Goal: Task Accomplishment & Management: Use online tool/utility

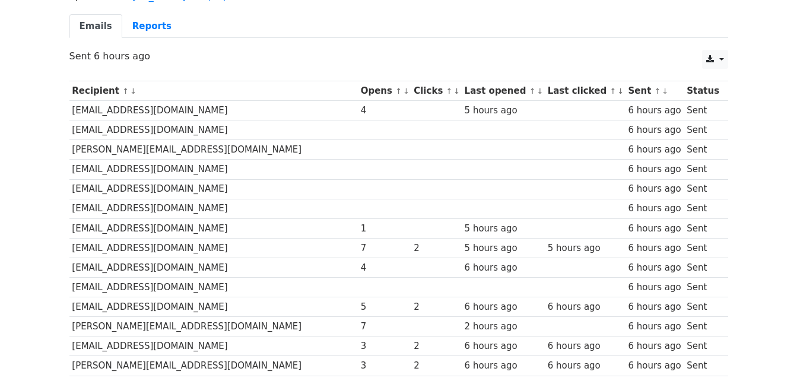
scroll to position [119, 0]
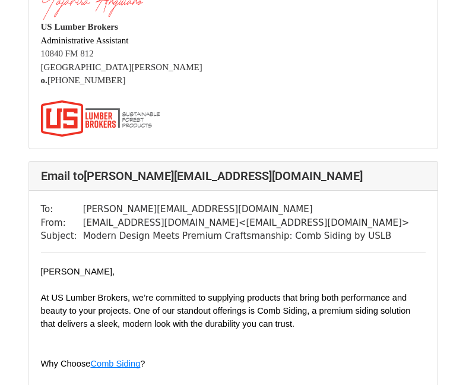
scroll to position [1899, 0]
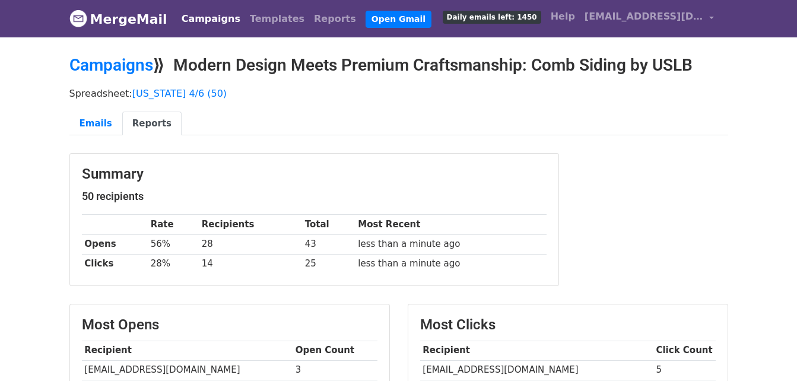
click at [194, 21] on link "Campaigns" at bounding box center [211, 19] width 68 height 24
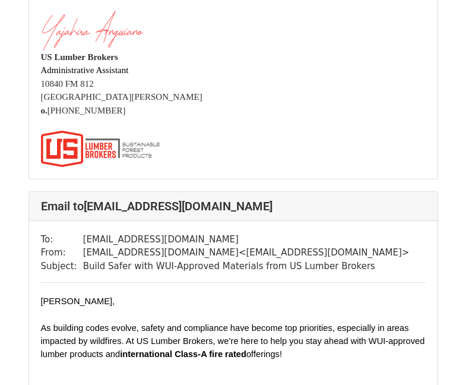
scroll to position [653, 0]
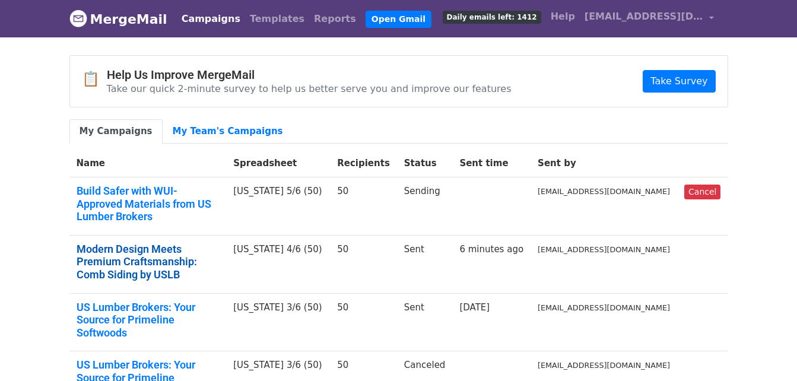
click at [215, 243] on link "Modern Design Meets Premium Craftsmanship: Comb Siding by USLB" at bounding box center [148, 262] width 143 height 39
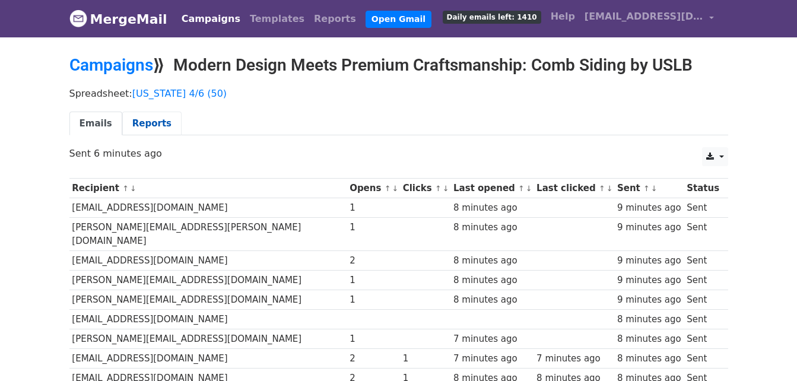
click at [162, 116] on link "Reports" at bounding box center [151, 124] width 59 height 24
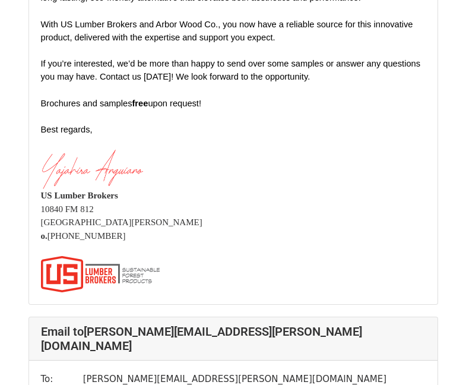
scroll to position [1840, 0]
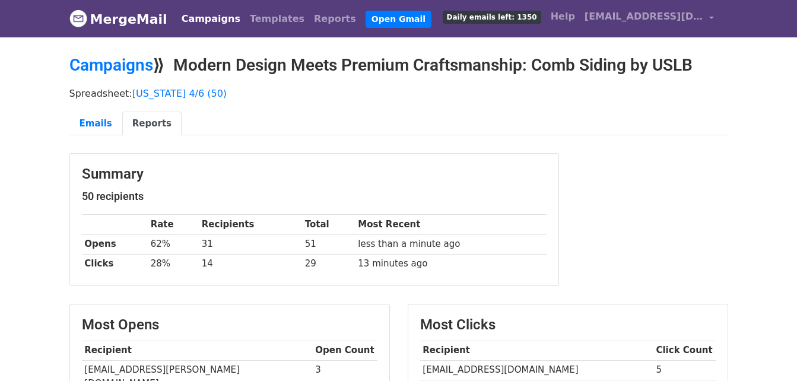
click at [191, 24] on link "Campaigns" at bounding box center [211, 19] width 68 height 24
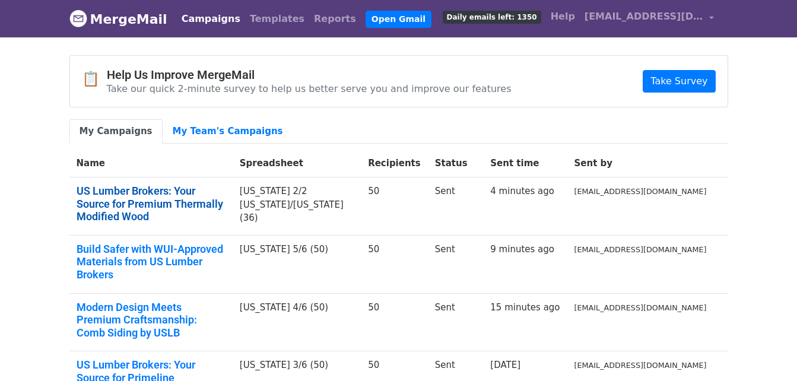
click at [226, 199] on link "US Lumber Brokers: Your Source for Premium Thermally Modified Wood" at bounding box center [151, 204] width 149 height 39
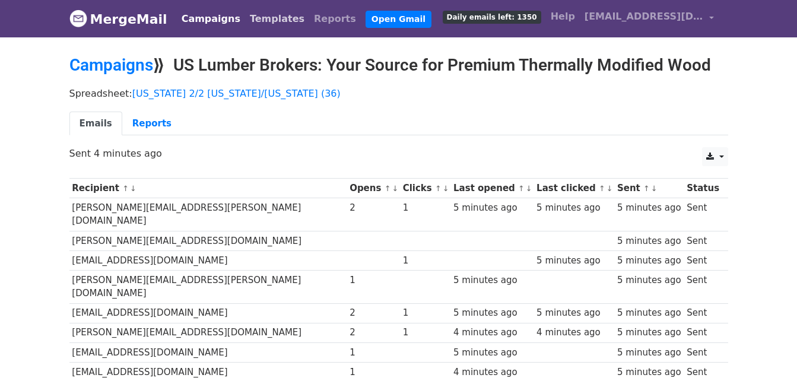
click at [264, 19] on link "Templates" at bounding box center [277, 19] width 64 height 24
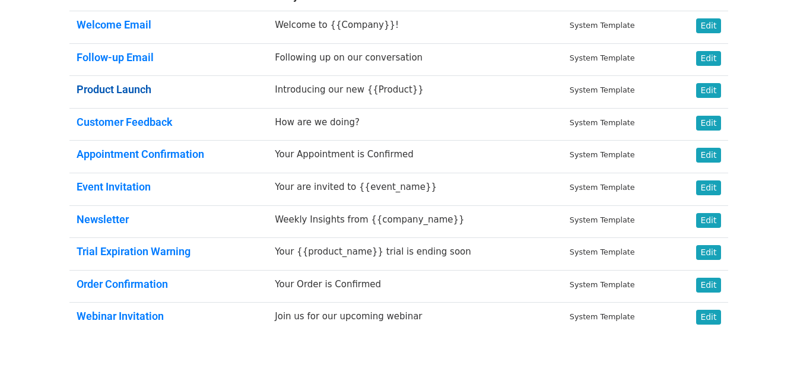
scroll to position [119, 0]
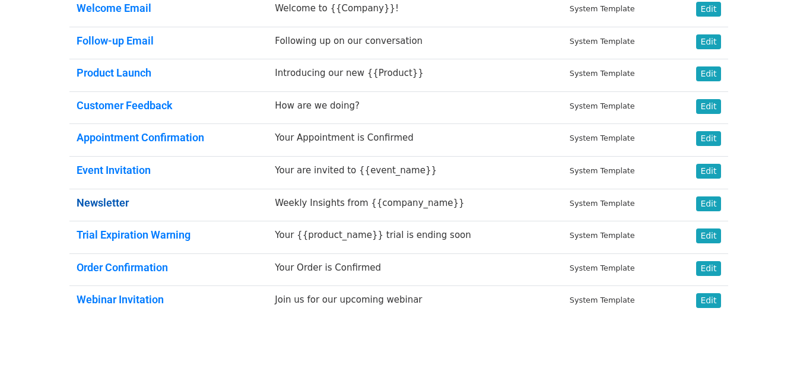
click at [97, 196] on link "Newsletter" at bounding box center [103, 202] width 52 height 12
click at [711, 203] on link "Edit" at bounding box center [708, 203] width 24 height 15
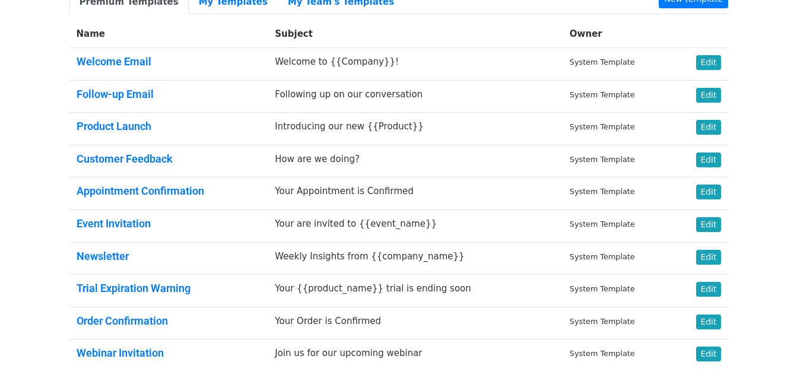
scroll to position [0, 0]
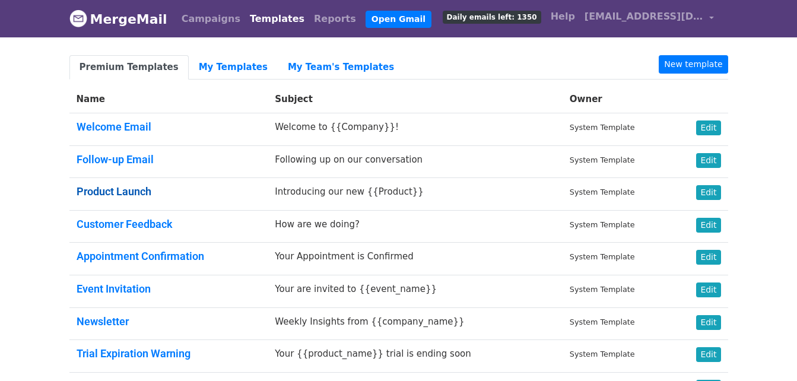
click at [135, 190] on link "Product Launch" at bounding box center [114, 191] width 75 height 12
click at [711, 63] on link "New template" at bounding box center [693, 64] width 69 height 18
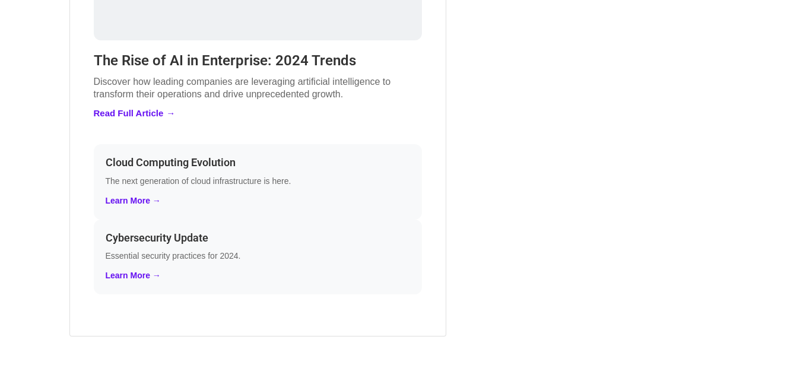
scroll to position [645, 0]
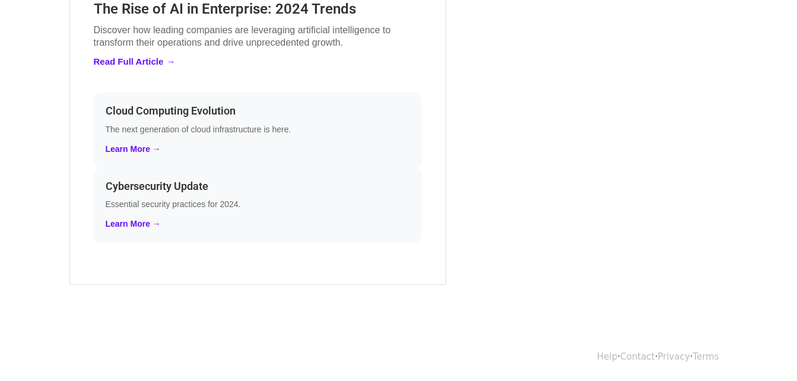
click at [120, 148] on link "Learn More →" at bounding box center [133, 148] width 55 height 9
click at [133, 226] on link "Learn More →" at bounding box center [133, 223] width 55 height 9
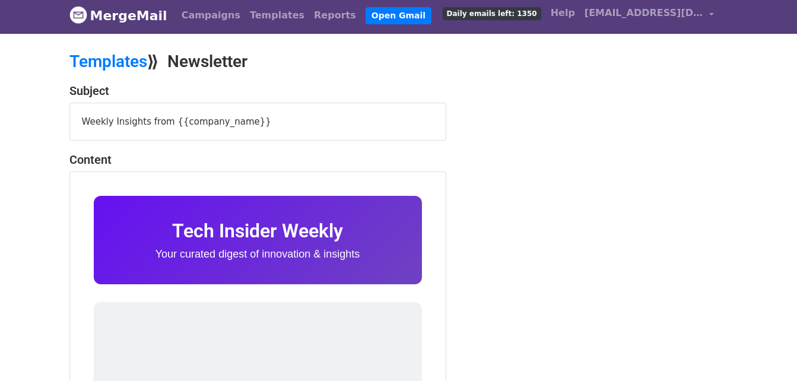
scroll to position [0, 0]
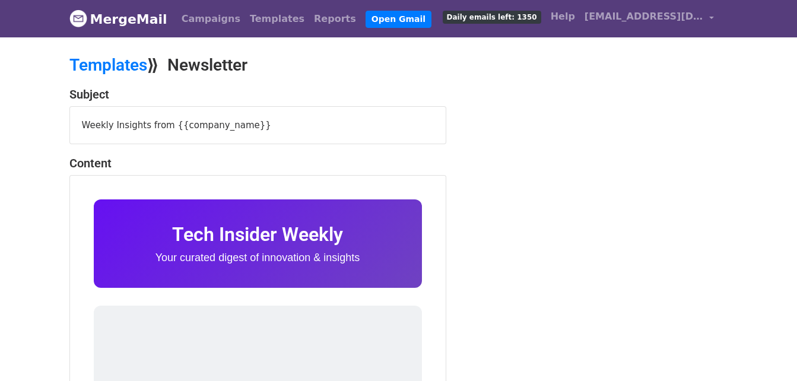
click at [353, 243] on h1 "Tech Insider Weekly" at bounding box center [258, 234] width 281 height 23
click at [335, 230] on h1 "Tech Insider Weekly" at bounding box center [258, 234] width 281 height 23
click at [335, 229] on h1 "Tech Insider Weekly" at bounding box center [258, 234] width 281 height 23
drag, startPoint x: 335, startPoint y: 229, endPoint x: 318, endPoint y: 242, distance: 21.1
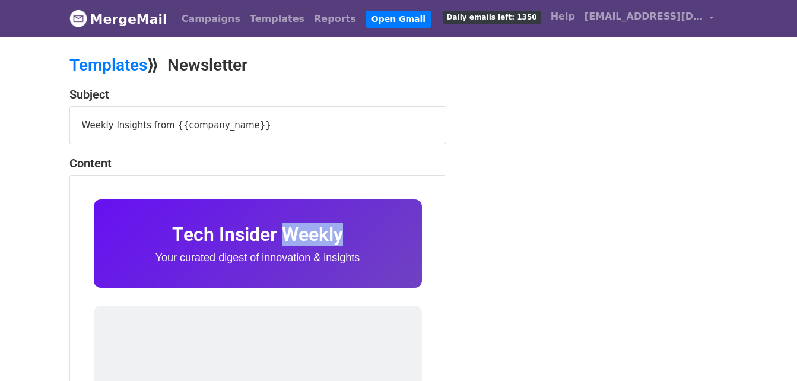
click at [318, 242] on h1 "Tech Insider Weekly" at bounding box center [258, 234] width 281 height 23
click at [264, 127] on div "Weekly Insights from {{company_name}}" at bounding box center [258, 125] width 376 height 37
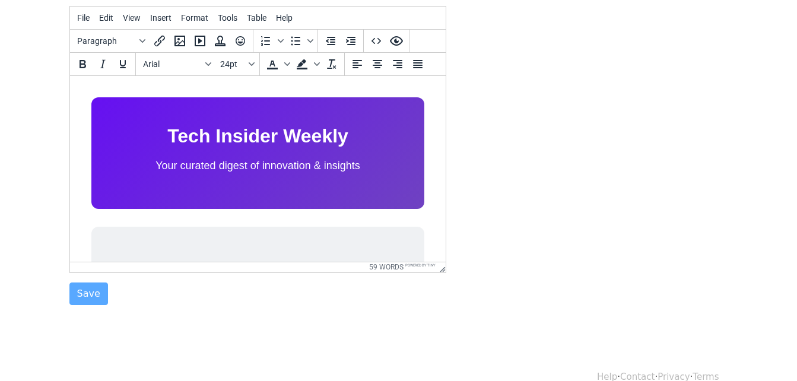
scroll to position [233, 0]
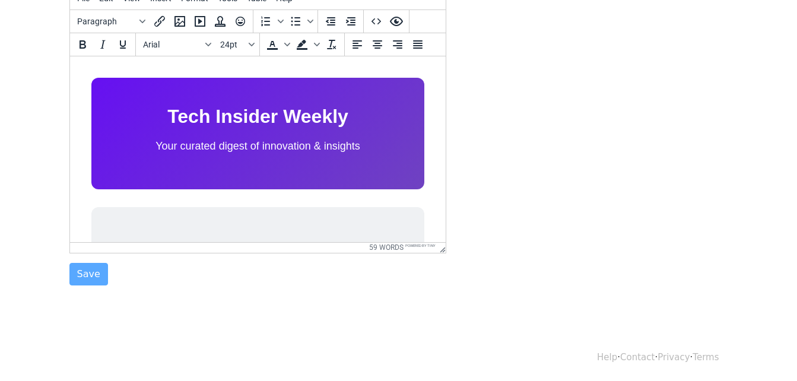
click at [363, 145] on p "Your curated digest of innovation & insights" at bounding box center [258, 145] width 286 height 17
drag, startPoint x: 372, startPoint y: 128, endPoint x: 336, endPoint y: 167, distance: 52.9
click at [336, 167] on div "Tech Insider Weekly Your curated digest of innovation & insights" at bounding box center [257, 133] width 333 height 112
click at [274, 45] on icon "Text color" at bounding box center [272, 44] width 14 height 14
click at [309, 45] on icon "Background color" at bounding box center [302, 44] width 14 height 14
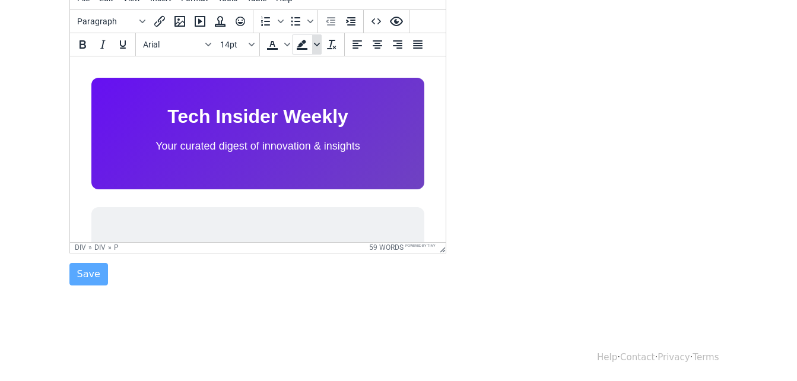
click at [314, 44] on icon "Background color" at bounding box center [317, 45] width 6 height 6
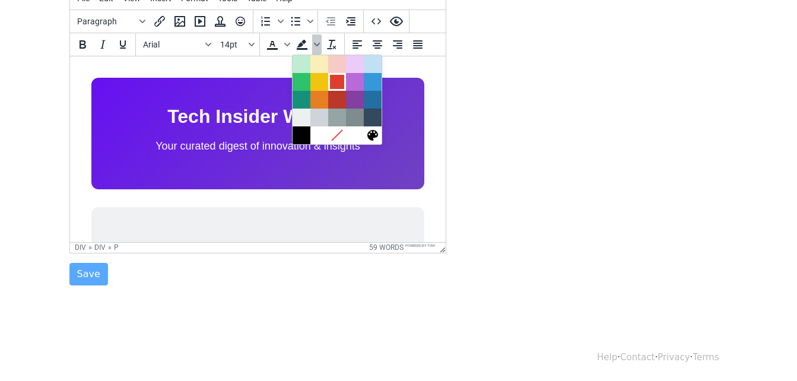
click at [334, 78] on div at bounding box center [337, 82] width 14 height 14
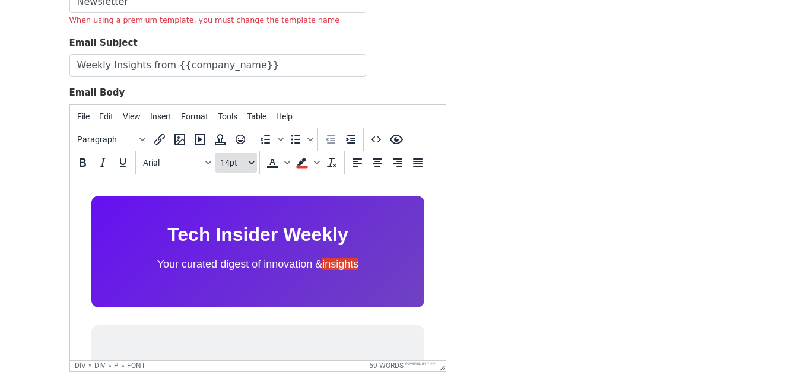
scroll to position [114, 0]
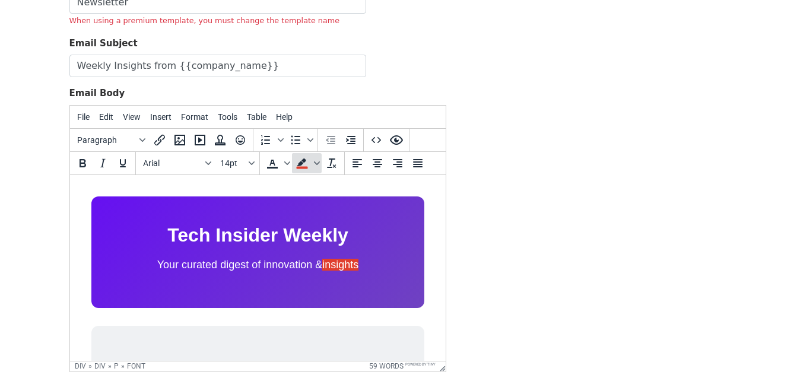
click at [309, 165] on span "Background color" at bounding box center [302, 163] width 20 height 20
click at [318, 162] on icon "Background color" at bounding box center [316, 163] width 6 height 4
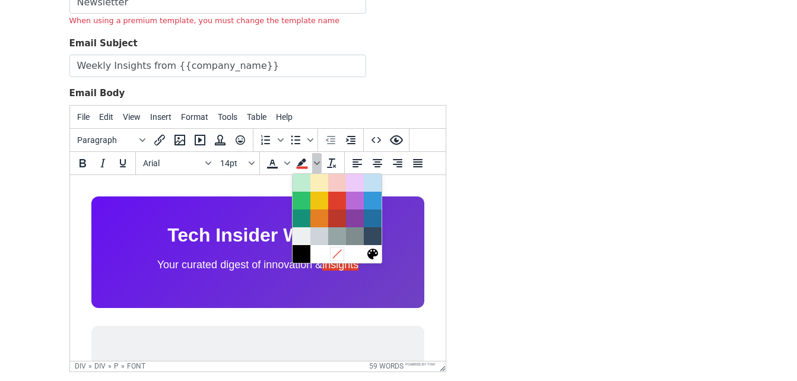
drag, startPoint x: 341, startPoint y: 254, endPoint x: 290, endPoint y: 70, distance: 191.1
click at [341, 254] on icon at bounding box center [336, 253] width 11 height 11
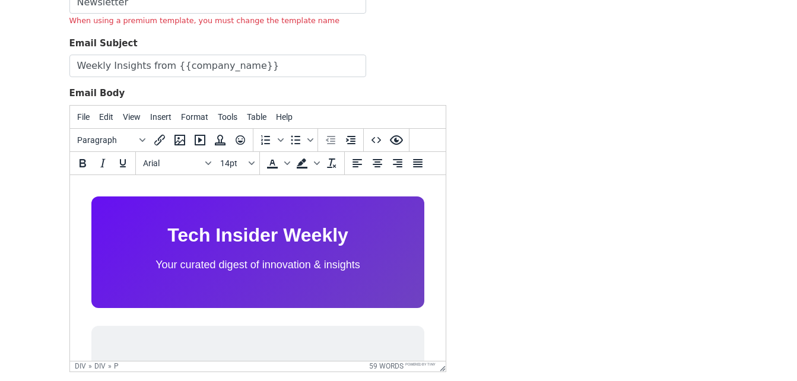
click at [480, 249] on div "Template Name Newsletter When using a premium template, you must change the tem…" at bounding box center [399, 188] width 677 height 431
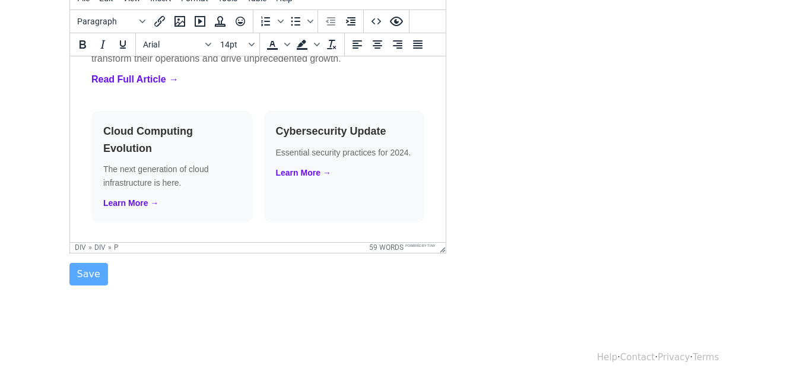
scroll to position [560, 0]
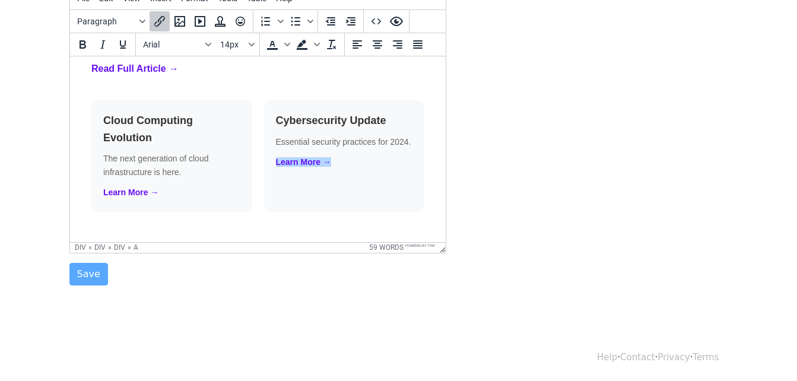
drag, startPoint x: 305, startPoint y: 167, endPoint x: 296, endPoint y: 182, distance: 17.6
click at [296, 182] on div "Cybersecurity Update Essential security practices for 2024. Learn More →" at bounding box center [344, 156] width 161 height 112
click at [295, 166] on link "Learn More →" at bounding box center [302, 161] width 55 height 9
click at [331, 167] on div "Cybersecurity Update Essential security practices for 2024. Learn More →" at bounding box center [344, 156] width 161 height 112
drag, startPoint x: 312, startPoint y: 166, endPoint x: 281, endPoint y: 228, distance: 69.0
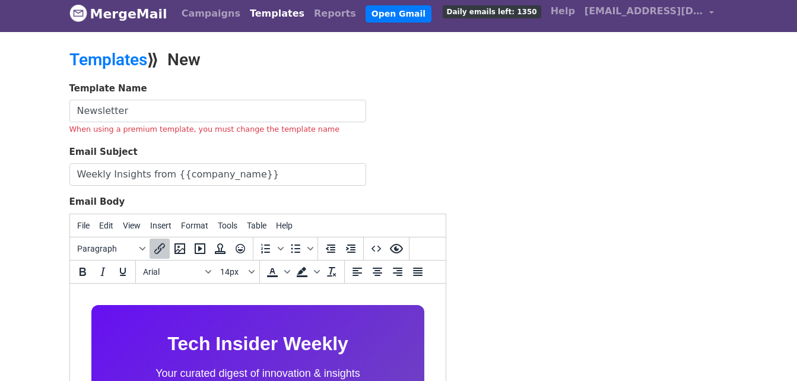
scroll to position [0, 0]
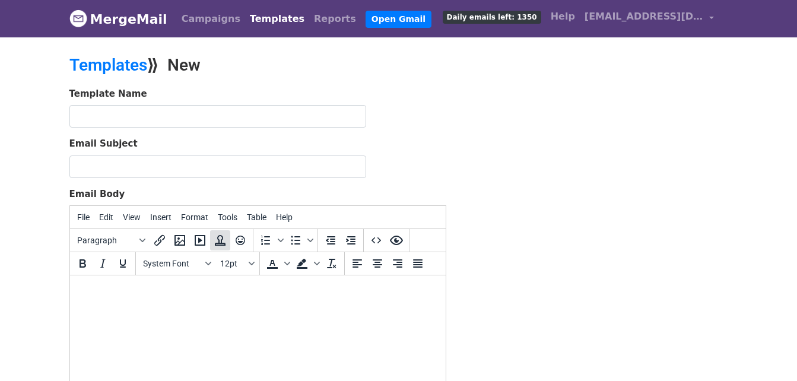
click at [217, 238] on icon "Insert template" at bounding box center [220, 240] width 14 height 14
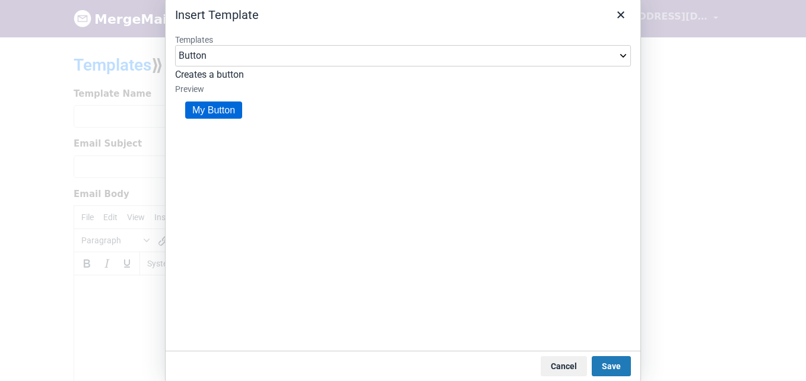
click at [236, 59] on select "Button Button (Large) Header" at bounding box center [403, 55] width 456 height 21
select select "Button (Large)"
click at [242, 57] on select "Button Button (Large) Header" at bounding box center [403, 55] width 456 height 21
select select "Header"
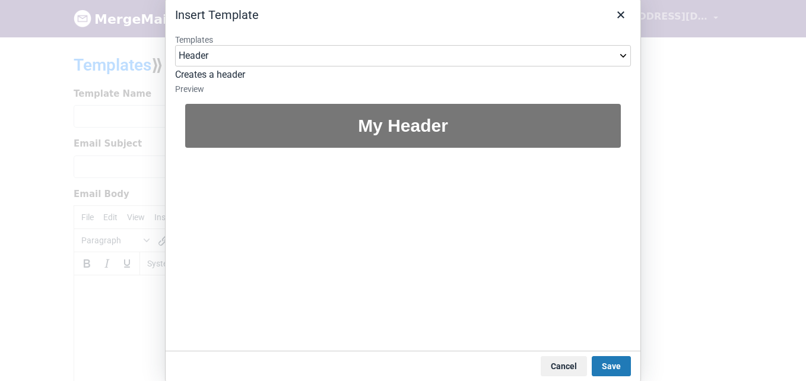
drag, startPoint x: 347, startPoint y: 134, endPoint x: 375, endPoint y: 121, distance: 30.8
click at [347, 132] on div "My Header" at bounding box center [403, 126] width 436 height 44
click at [497, 130] on div "My Header" at bounding box center [403, 126] width 436 height 44
click at [613, 361] on button "Save" at bounding box center [611, 366] width 39 height 20
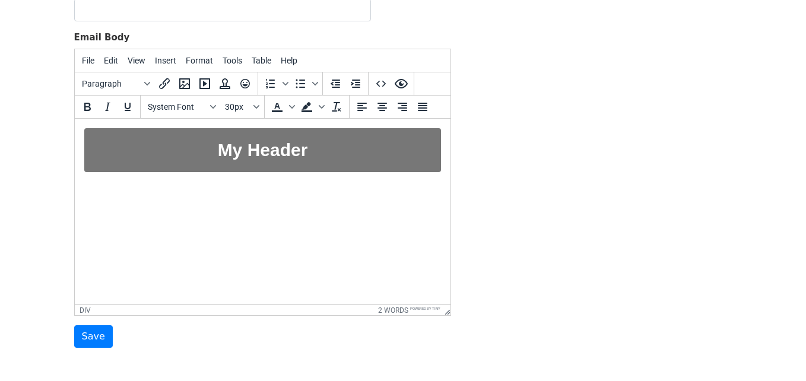
scroll to position [178, 0]
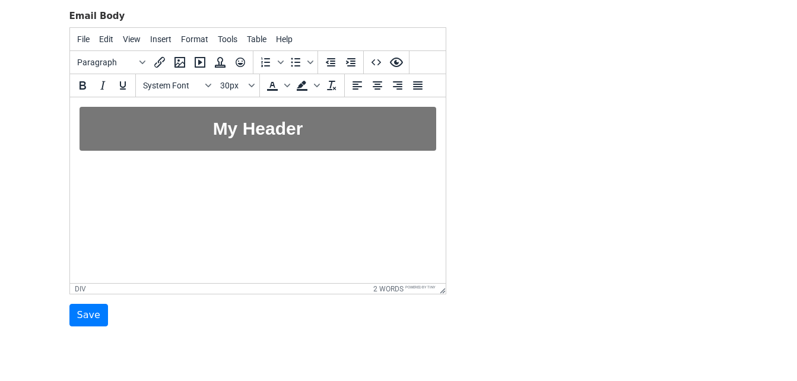
click at [349, 148] on div "My Header" at bounding box center [257, 129] width 357 height 44
click at [321, 138] on div "My Header" at bounding box center [257, 129] width 357 height 44
click at [227, 65] on icon "Insert template" at bounding box center [220, 62] width 14 height 14
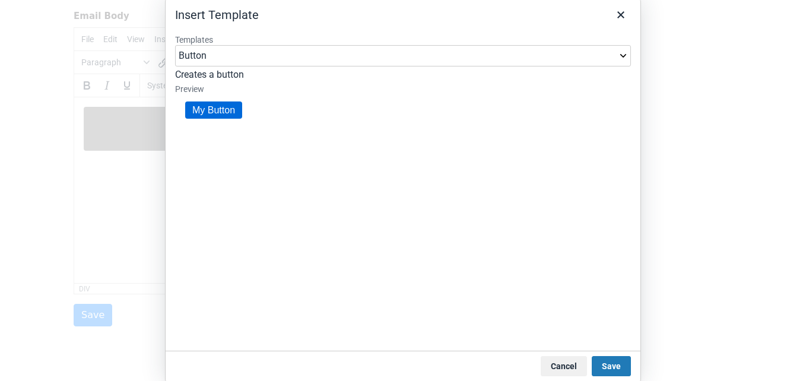
scroll to position [0, 0]
click at [226, 78] on p "Creates a button" at bounding box center [403, 75] width 456 height 12
click at [234, 64] on select "Button Button (Large) Header" at bounding box center [403, 55] width 456 height 21
click at [246, 58] on select "Button Button (Large) Header" at bounding box center [403, 55] width 456 height 21
click at [341, 58] on select "Button Button (Large) Header" at bounding box center [403, 55] width 456 height 21
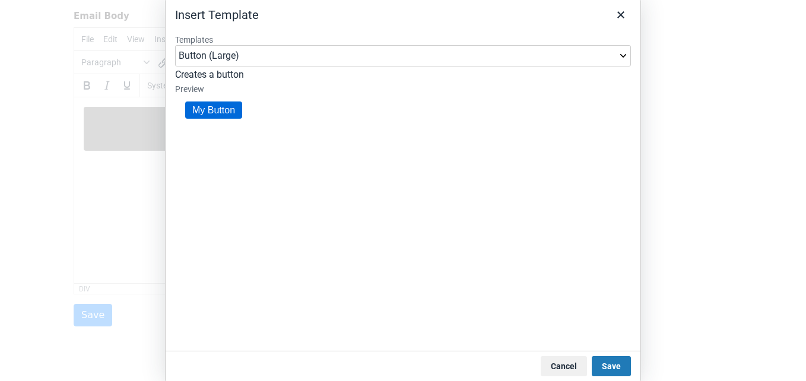
select select "Button (Large)"
click at [616, 364] on button "Save" at bounding box center [611, 366] width 39 height 20
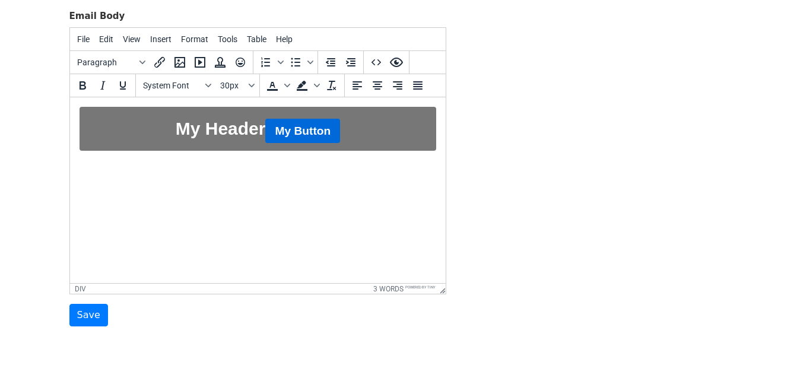
click at [373, 144] on div "My Header My Button" at bounding box center [257, 129] width 357 height 44
click at [425, 160] on html "My Header My Button" at bounding box center [257, 129] width 376 height 65
drag, startPoint x: 417, startPoint y: 156, endPoint x: 231, endPoint y: 144, distance: 186.2
click at [231, 144] on html "My Header My Button﻿" at bounding box center [257, 129] width 376 height 65
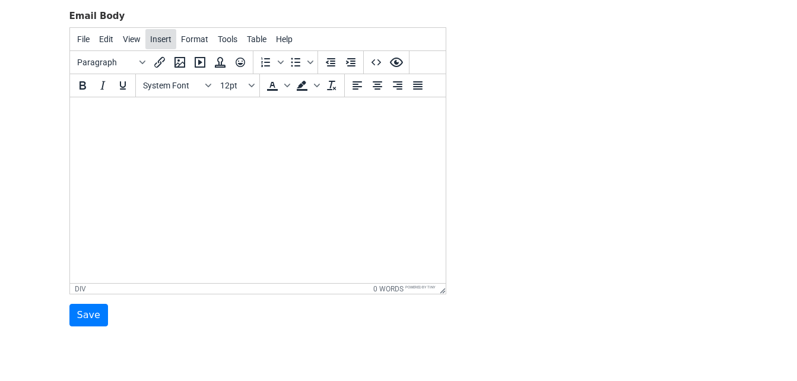
click at [152, 34] on span "Insert" at bounding box center [160, 38] width 21 height 9
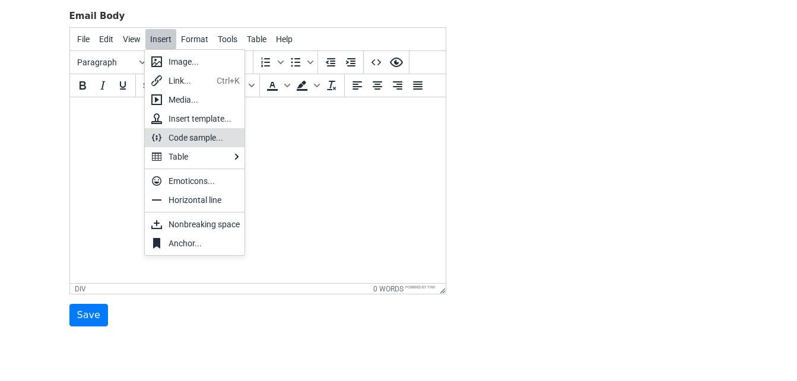
click at [171, 128] on div "Code sample..." at bounding box center [195, 137] width 100 height 19
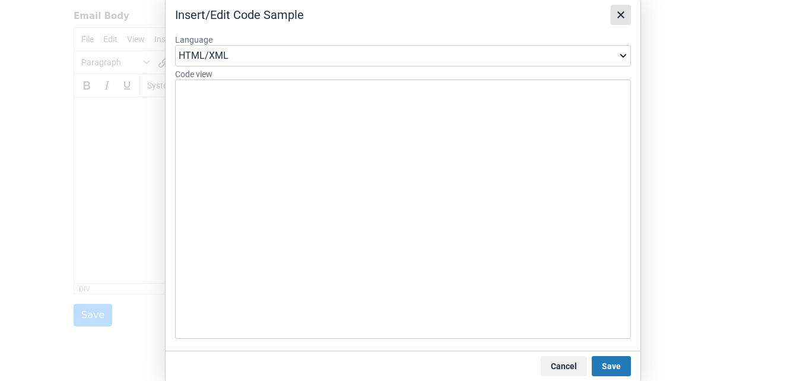
click at [629, 17] on button "Close" at bounding box center [621, 15] width 20 height 20
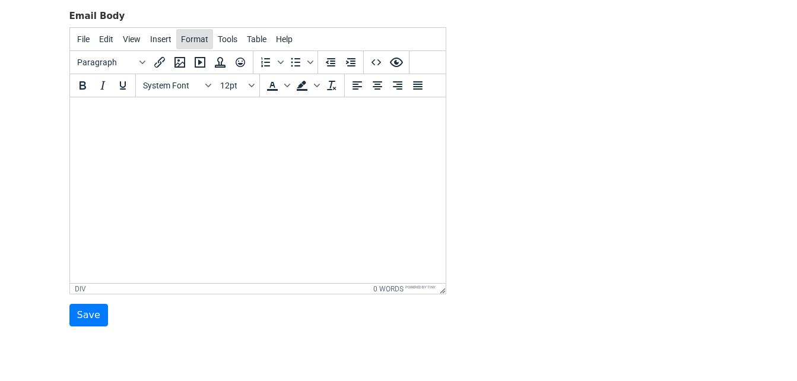
click at [207, 42] on button "Format" at bounding box center [194, 39] width 37 height 20
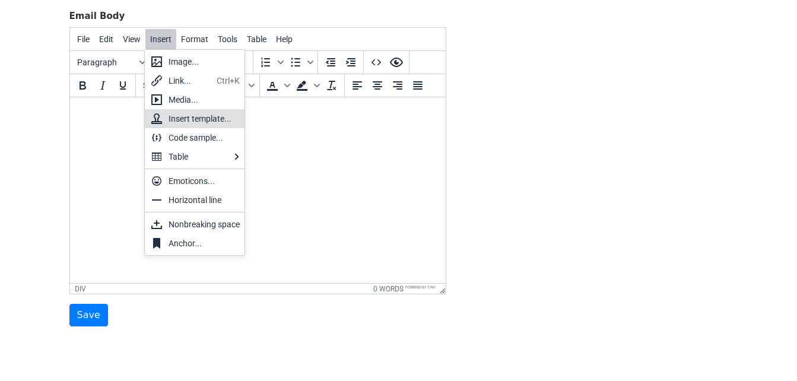
click at [169, 113] on div "Insert template..." at bounding box center [204, 119] width 71 height 14
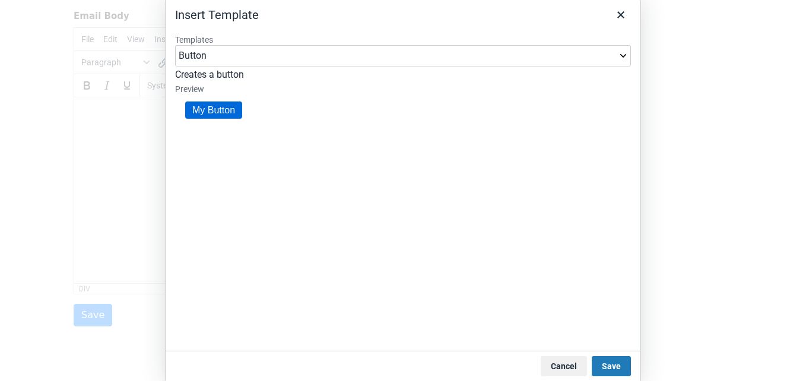
click at [240, 60] on select "Button Button (Large) Header" at bounding box center [403, 55] width 456 height 21
click at [222, 53] on select "Button Button (Large) Header" at bounding box center [403, 55] width 456 height 21
select select "Header"
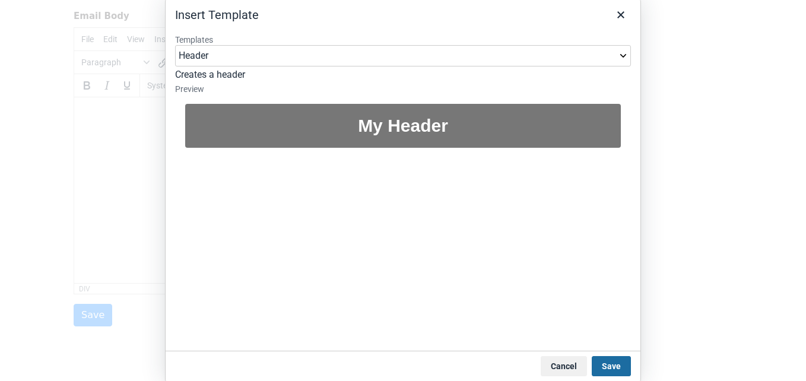
click at [605, 372] on button "Save" at bounding box center [611, 366] width 39 height 20
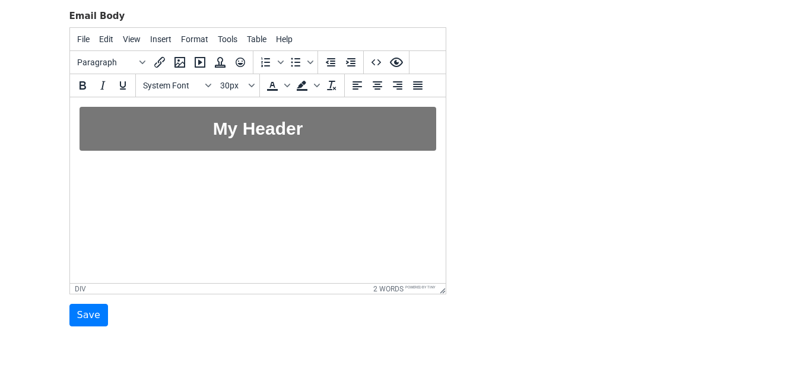
click at [321, 163] on html "My Header" at bounding box center [257, 129] width 376 height 65
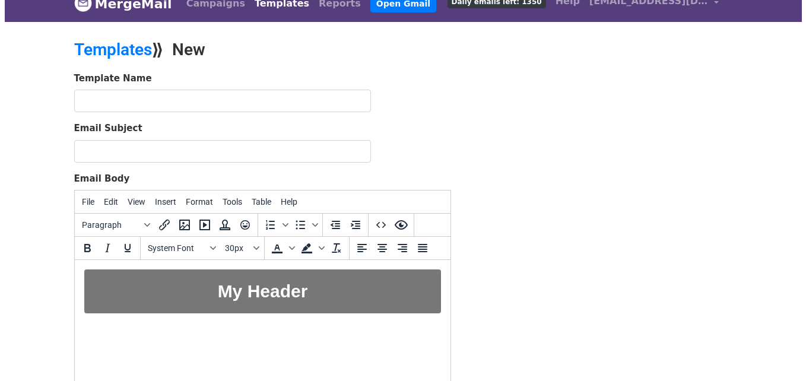
scroll to position [59, 0]
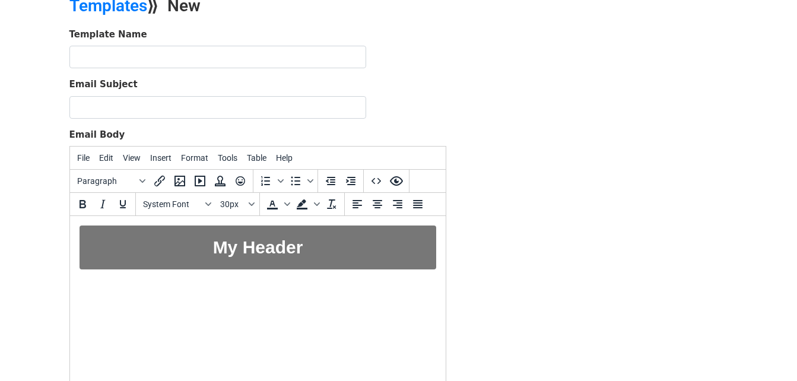
drag, startPoint x: 357, startPoint y: 259, endPoint x: 358, endPoint y: 252, distance: 7.2
click at [357, 257] on div "My Header" at bounding box center [257, 248] width 357 height 44
drag, startPoint x: 361, startPoint y: 246, endPoint x: 311, endPoint y: 265, distance: 53.9
click at [311, 265] on div "My Header" at bounding box center [257, 248] width 357 height 44
click at [190, 151] on button "Format" at bounding box center [194, 158] width 37 height 20
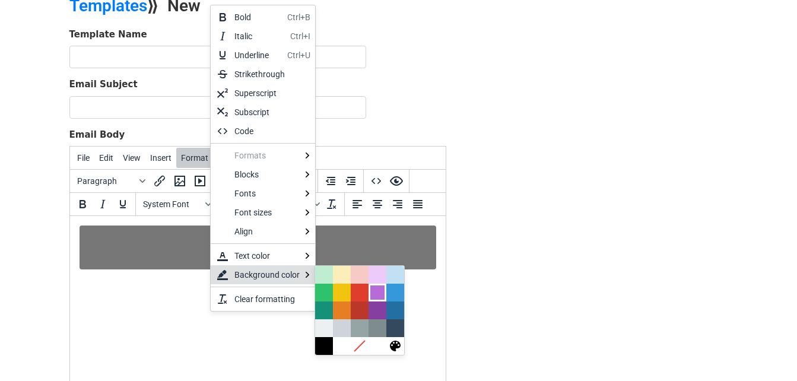
click at [370, 296] on div at bounding box center [377, 293] width 14 height 14
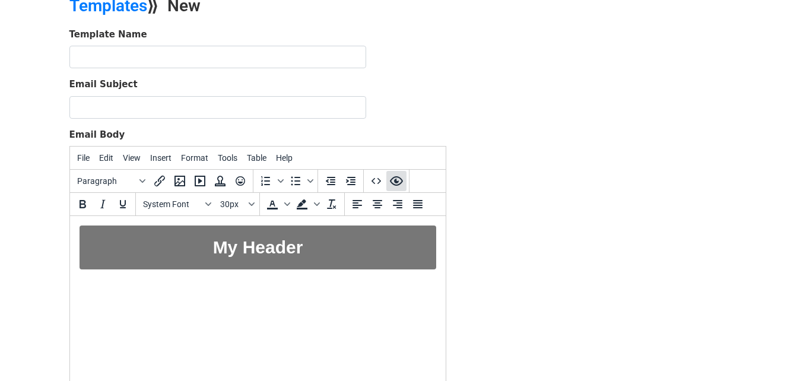
click at [396, 182] on icon "Preview" at bounding box center [395, 180] width 13 height 9
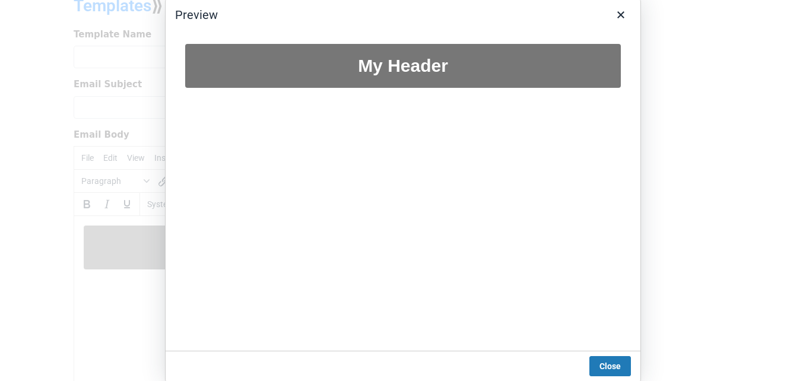
scroll to position [0, 0]
click at [617, 7] on button "Close" at bounding box center [621, 15] width 20 height 20
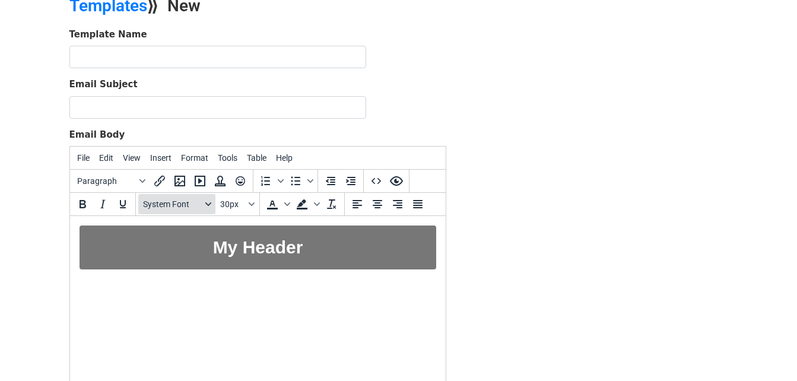
click at [151, 211] on button "System Font" at bounding box center [176, 204] width 77 height 20
click at [406, 274] on html "My Header ﻿" at bounding box center [257, 248] width 376 height 65
click at [205, 160] on button "Format" at bounding box center [194, 158] width 37 height 20
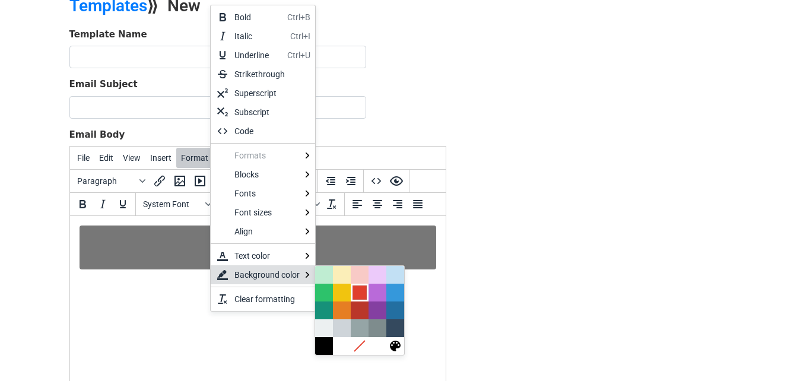
click at [368, 293] on div at bounding box center [359, 293] width 89 height 18
click at [360, 293] on div at bounding box center [360, 293] width 14 height 14
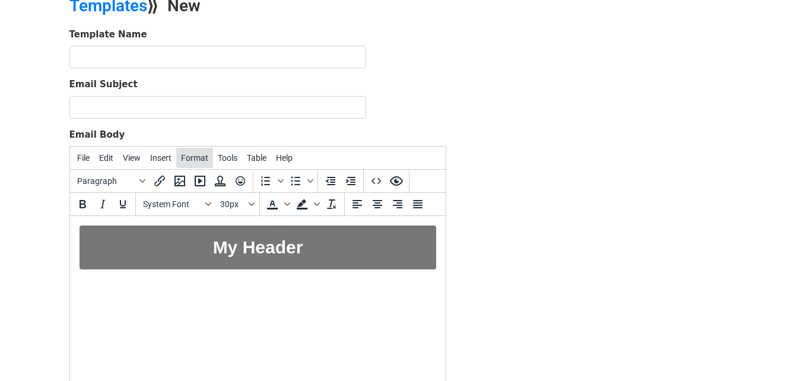
click at [196, 161] on span "Format" at bounding box center [194, 157] width 27 height 9
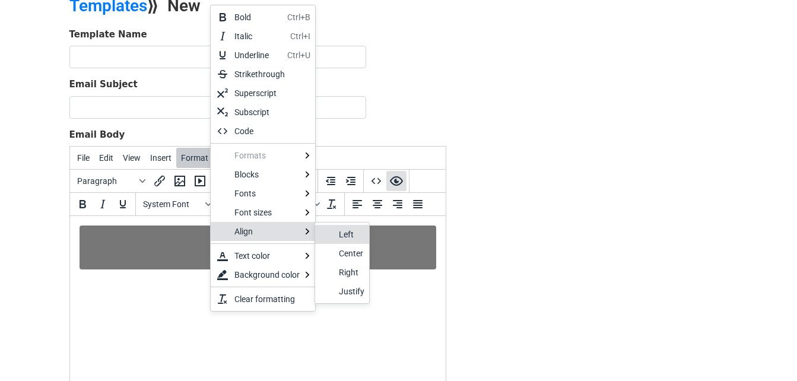
click at [398, 181] on icon "Preview" at bounding box center [395, 180] width 13 height 9
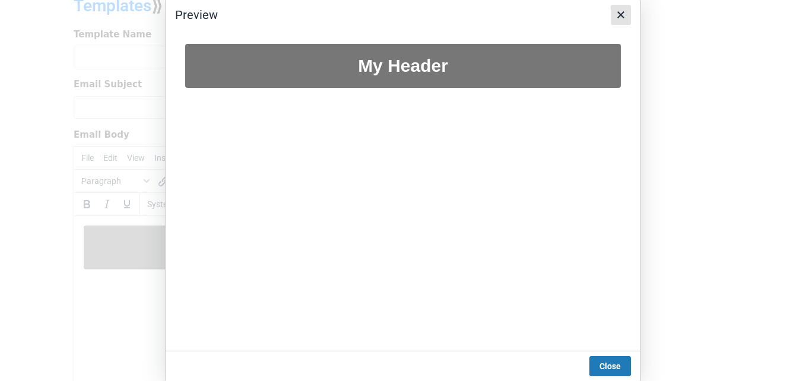
click at [618, 17] on icon "Close" at bounding box center [621, 15] width 14 height 14
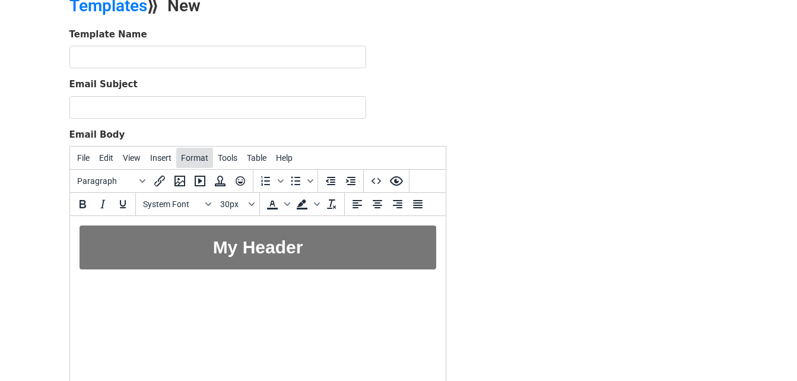
click at [204, 161] on span "Format" at bounding box center [194, 157] width 27 height 9
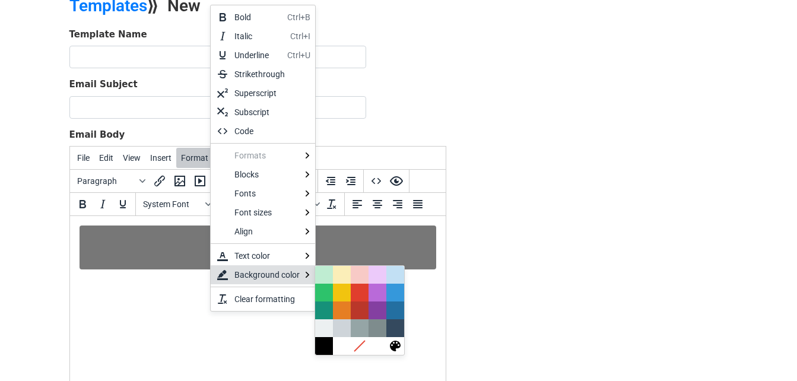
click at [292, 272] on div "Background color" at bounding box center [266, 275] width 65 height 14
click at [353, 344] on div at bounding box center [360, 346] width 14 height 14
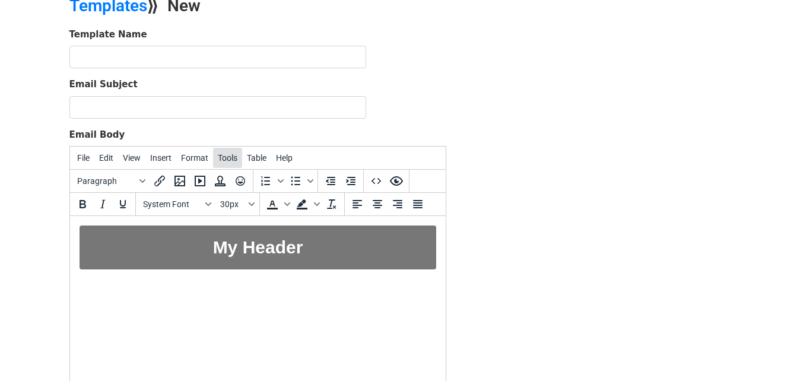
click at [223, 159] on span "Tools" at bounding box center [228, 157] width 20 height 9
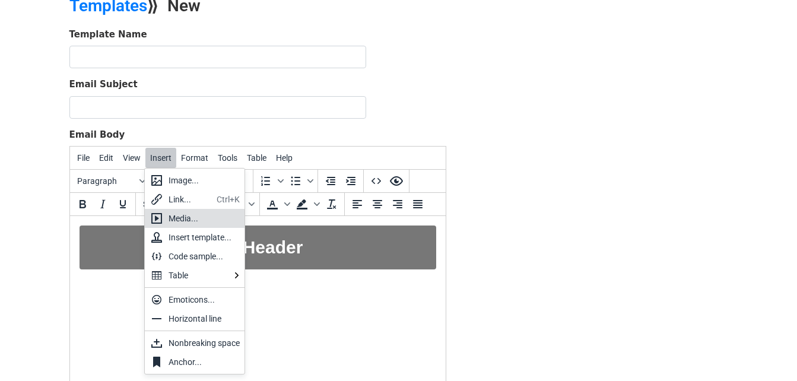
click at [191, 214] on div "Media..." at bounding box center [204, 218] width 71 height 14
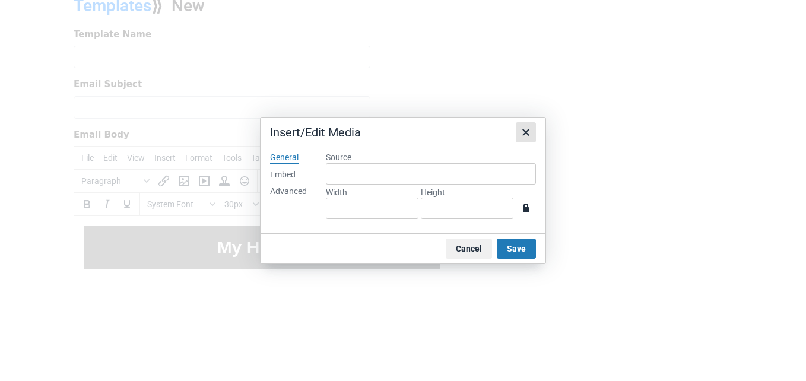
click at [521, 131] on icon "Close" at bounding box center [526, 132] width 14 height 14
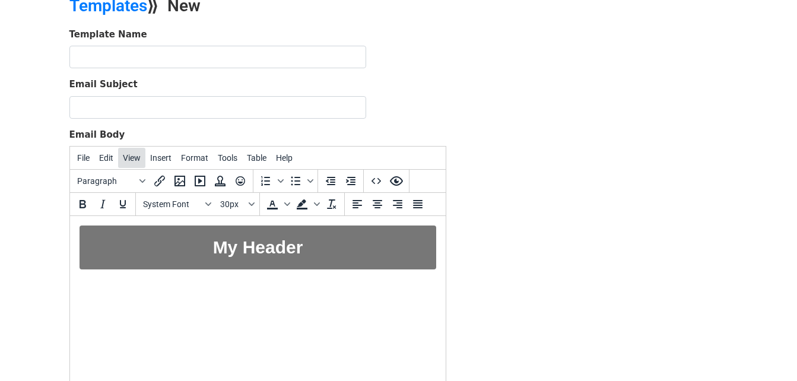
click at [126, 164] on button "View" at bounding box center [131, 158] width 27 height 20
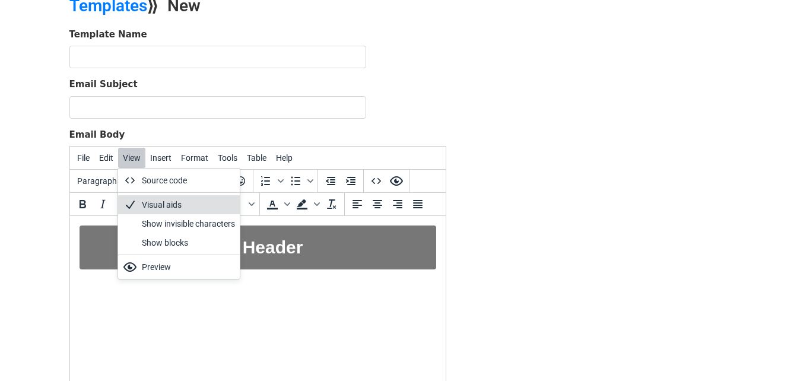
click at [149, 201] on div "Visual aids" at bounding box center [188, 205] width 93 height 14
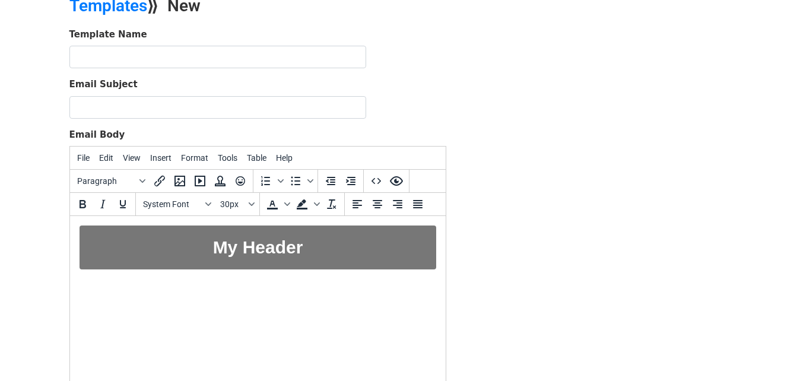
click at [224, 244] on div "My Header ﻿" at bounding box center [257, 248] width 357 height 44
click at [306, 269] on html "My Header" at bounding box center [257, 248] width 376 height 65
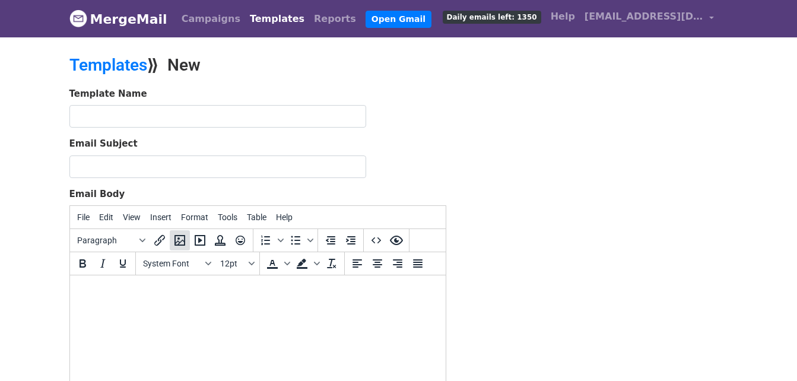
click at [175, 239] on icon "Insert/edit image" at bounding box center [180, 240] width 11 height 11
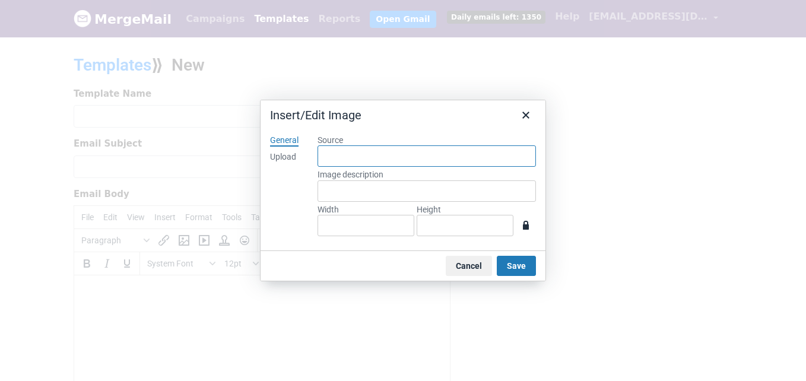
click at [389, 147] on input "Source" at bounding box center [427, 155] width 218 height 21
drag, startPoint x: 387, startPoint y: 151, endPoint x: 295, endPoint y: 158, distance: 92.2
click at [296, 158] on div "Upload" at bounding box center [283, 157] width 26 height 12
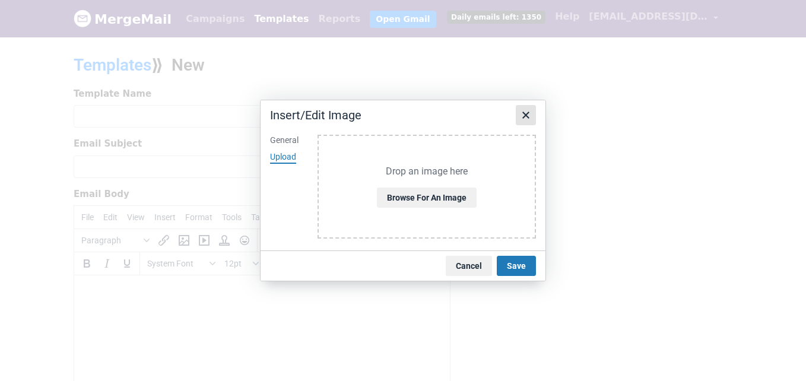
click at [531, 119] on icon "Close" at bounding box center [526, 115] width 14 height 14
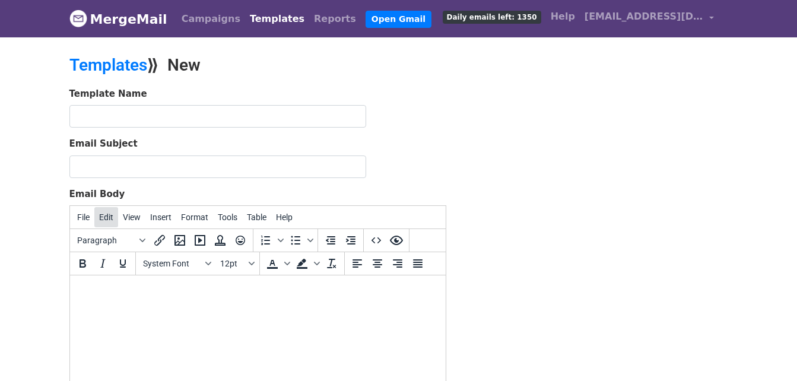
click at [115, 217] on button "Edit" at bounding box center [106, 217] width 24 height 20
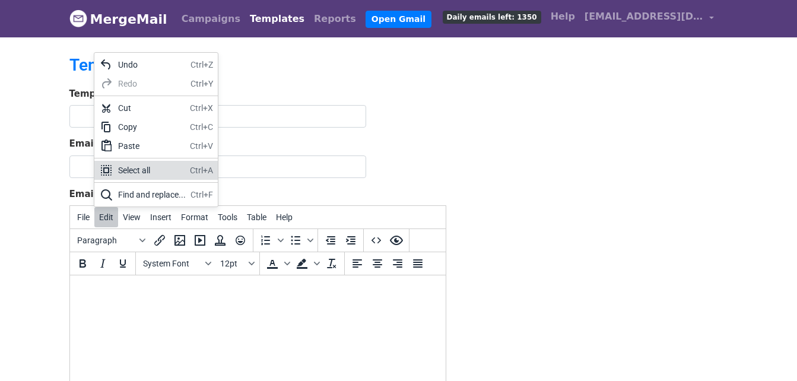
click at [135, 173] on div "Select all" at bounding box center [151, 170] width 67 height 14
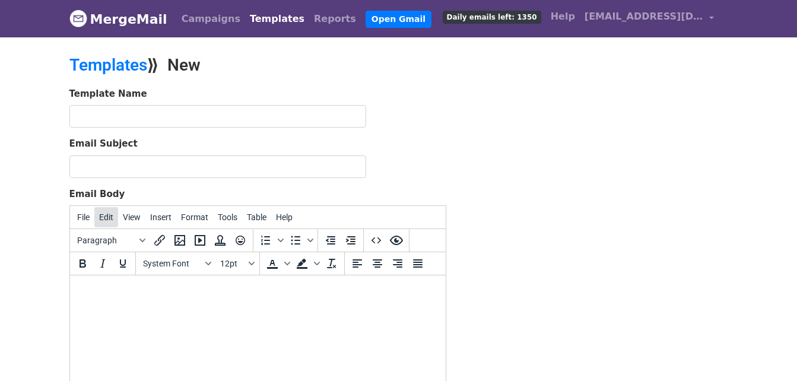
click at [116, 218] on button "Edit" at bounding box center [106, 217] width 24 height 20
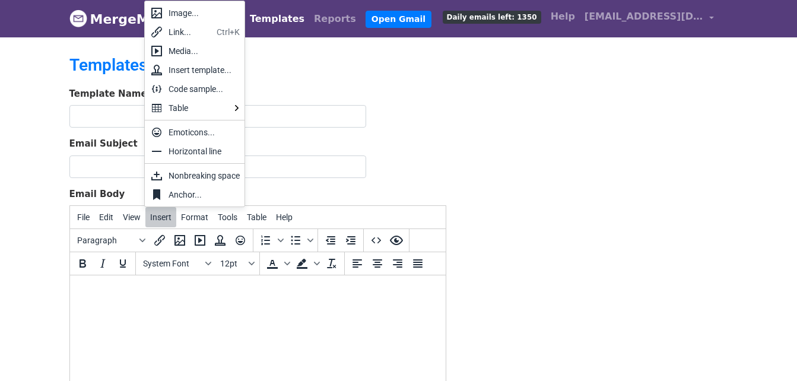
click at [588, 163] on div "Template Name Email Subject Email Body File Edit View Insert Format Tools Table…" at bounding box center [399, 296] width 677 height 418
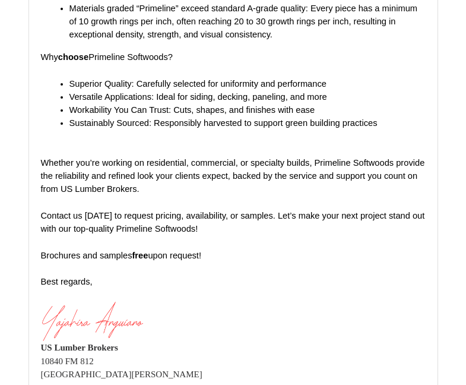
scroll to position [475, 0]
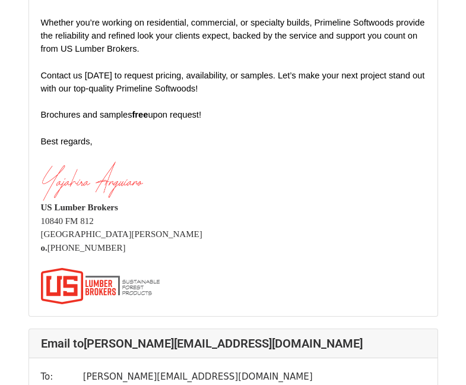
scroll to position [1899, 0]
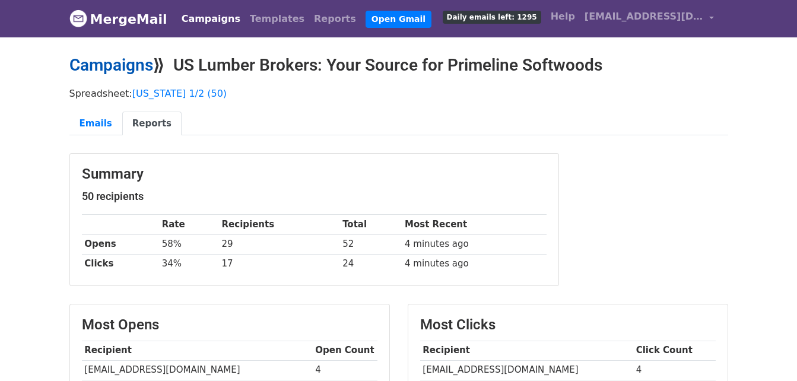
click at [114, 66] on link "Campaigns" at bounding box center [111, 65] width 84 height 20
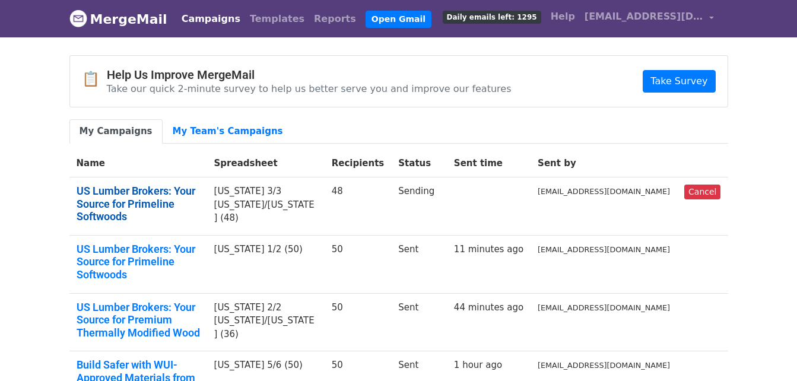
click at [140, 196] on link "US Lumber Brokers: Your Source for Primeline Softwoods" at bounding box center [138, 204] width 123 height 39
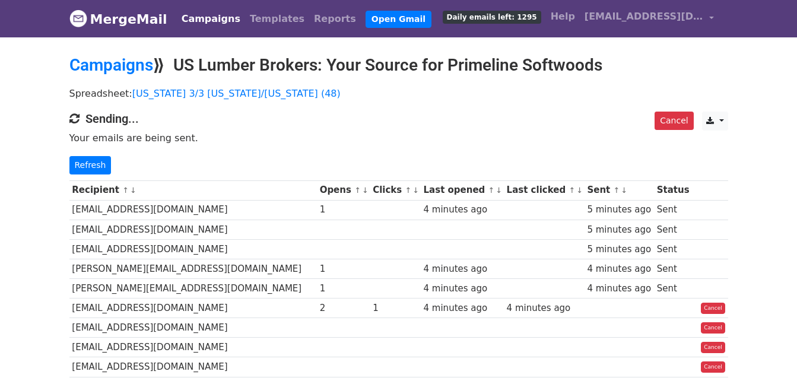
click at [79, 119] on icon at bounding box center [74, 118] width 13 height 14
click at [79, 119] on icon at bounding box center [74, 119] width 12 height 14
click at [119, 170] on p "Refresh" at bounding box center [398, 165] width 659 height 18
click at [94, 159] on link "Refresh" at bounding box center [90, 165] width 42 height 18
click at [95, 167] on link "Refresh" at bounding box center [90, 165] width 42 height 18
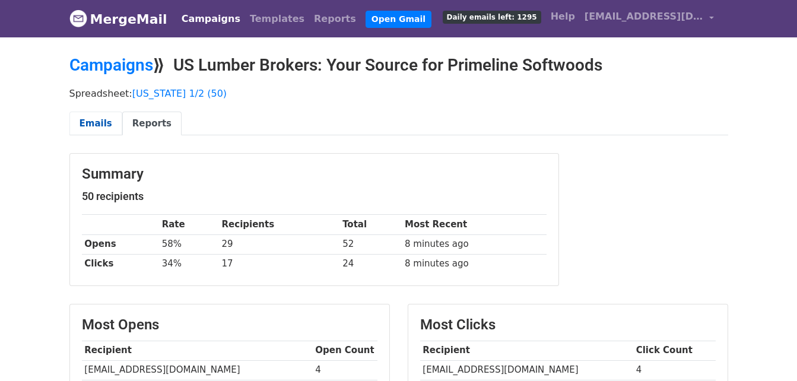
click at [104, 116] on link "Emails" at bounding box center [95, 124] width 53 height 24
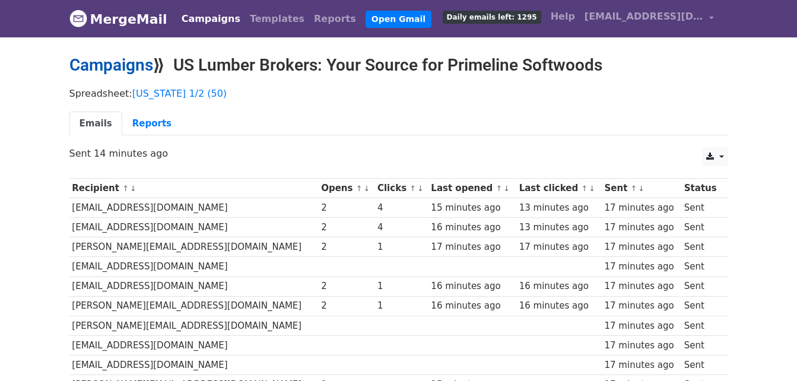
click at [122, 72] on link "Campaigns" at bounding box center [111, 65] width 84 height 20
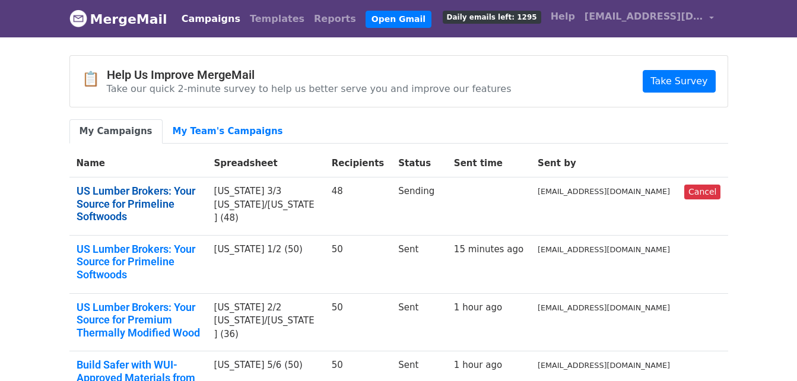
click at [183, 188] on link "US Lumber Brokers: Your Source for Primeline Softwoods" at bounding box center [138, 204] width 123 height 39
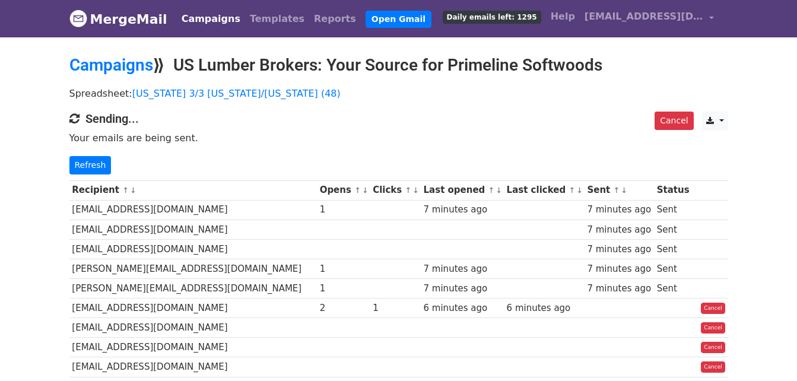
scroll to position [59, 0]
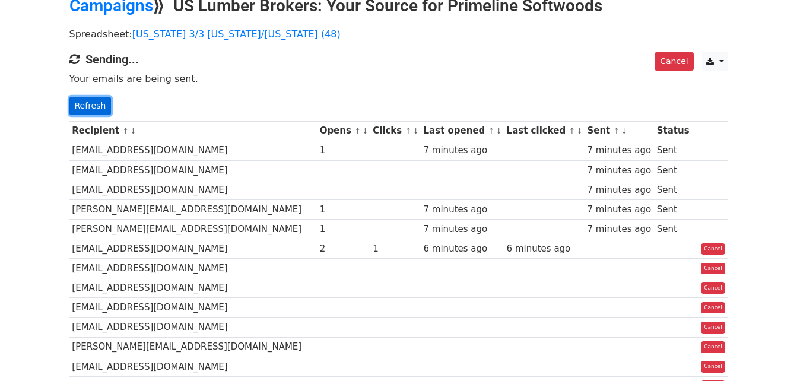
click at [104, 103] on link "Refresh" at bounding box center [90, 106] width 42 height 18
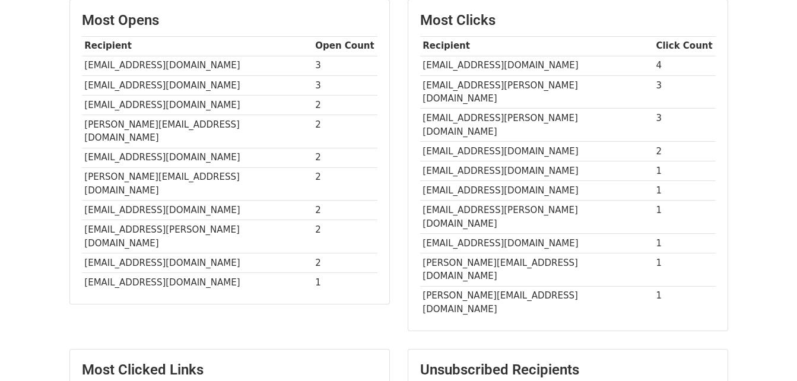
scroll to position [283, 0]
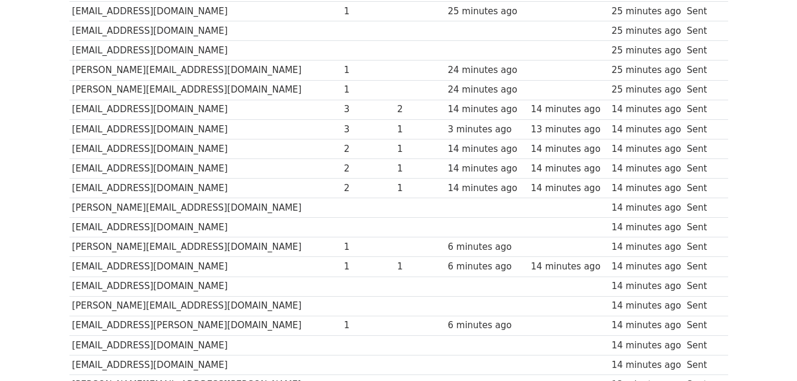
scroll to position [237, 0]
